Goal: Task Accomplishment & Management: Use online tool/utility

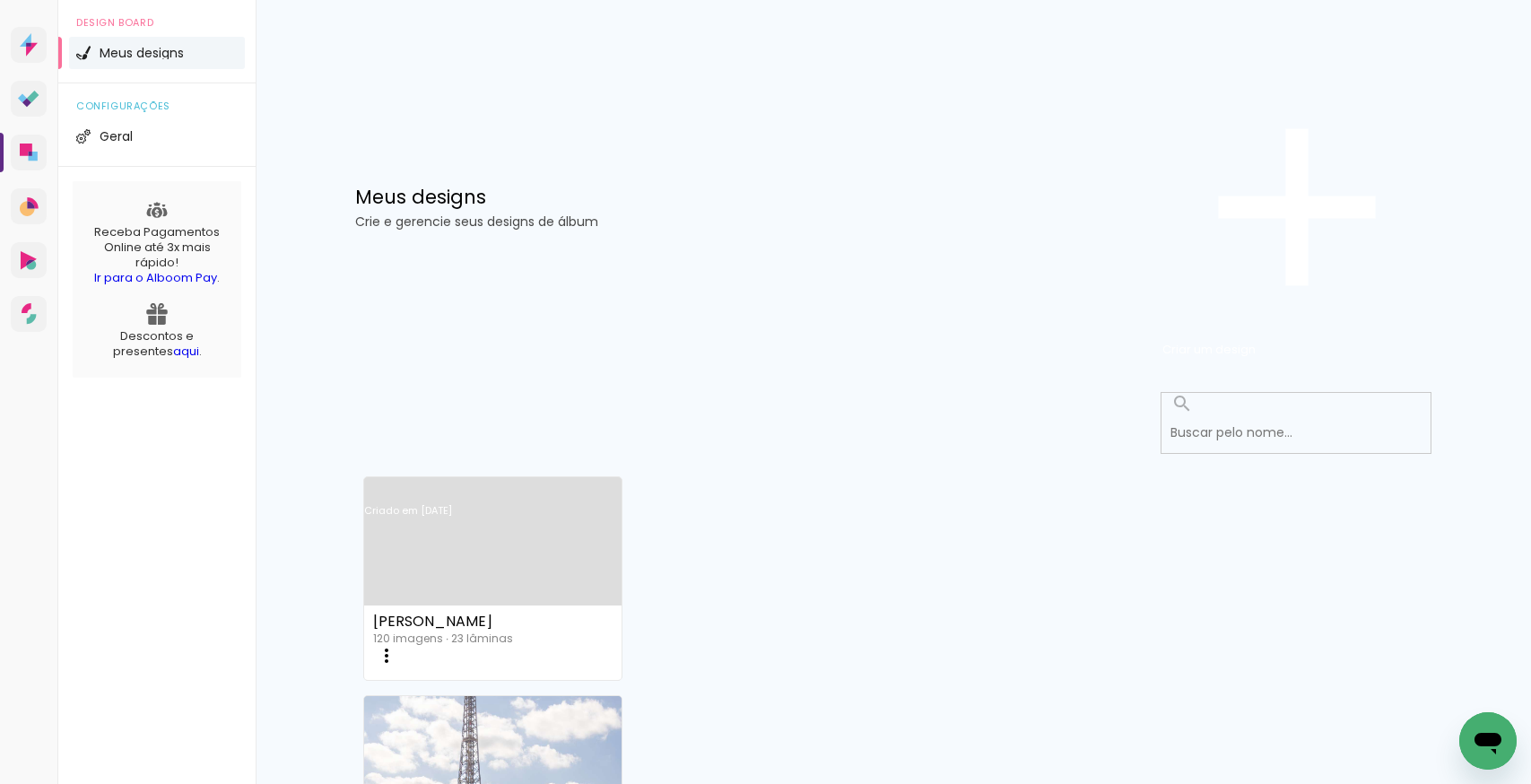
click at [472, 484] on link "Criado em [DATE]" at bounding box center [492, 534] width 257 height 102
click at [0, 0] on neon-animated-pages "Confirmar Cancelar" at bounding box center [0, 0] width 0 height 0
